Goal: Task Accomplishment & Management: Complete application form

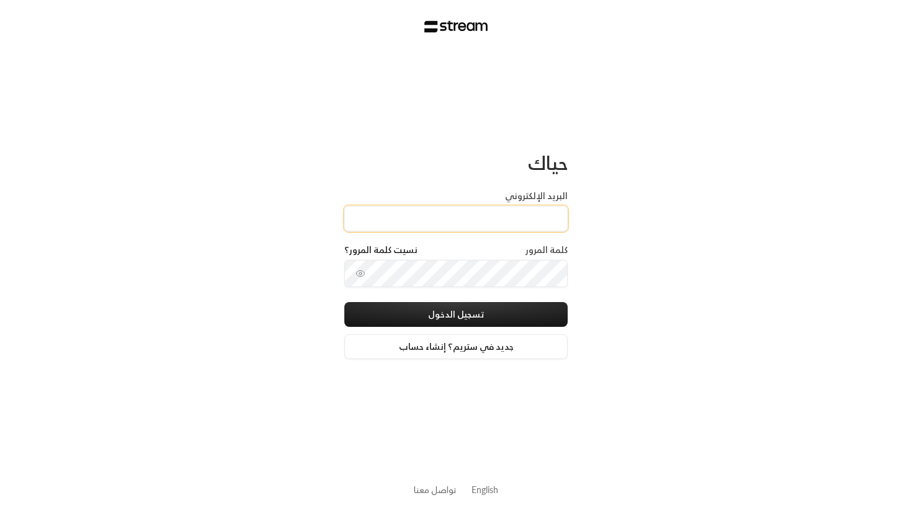
type input "[PERSON_NAME][EMAIL_ADDRESS][DOMAIN_NAME]"
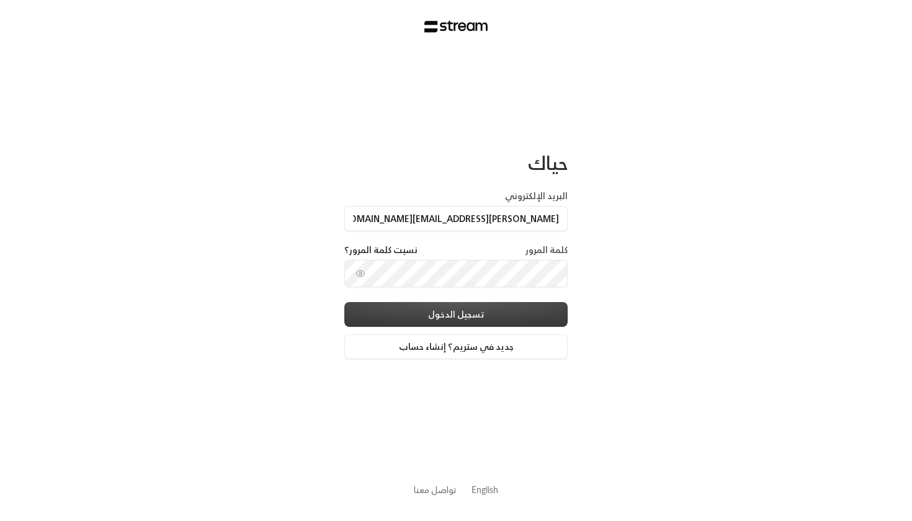
click at [410, 319] on button "تسجيل الدخول" at bounding box center [455, 314] width 223 height 25
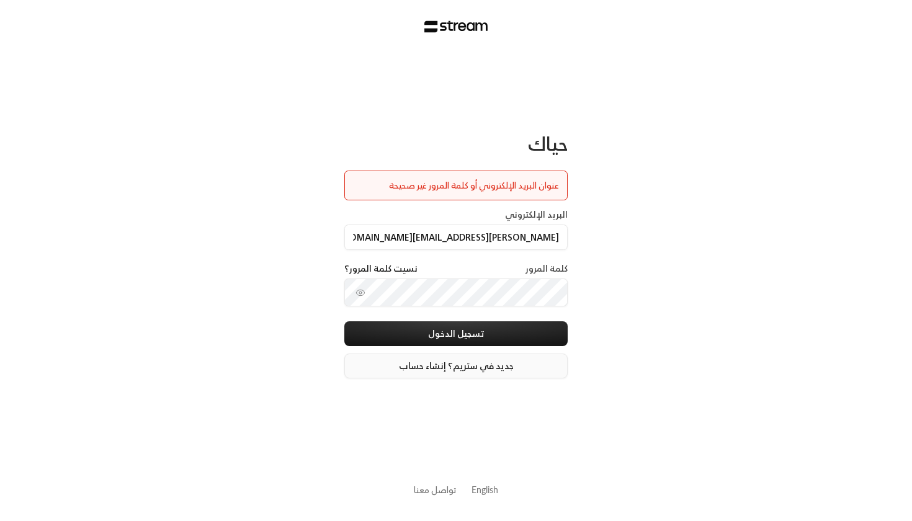
click at [455, 368] on link "جديد في ستريم؟ إنشاء حساب" at bounding box center [455, 365] width 223 height 25
